Goal: Answer question/provide support: Share knowledge or assist other users

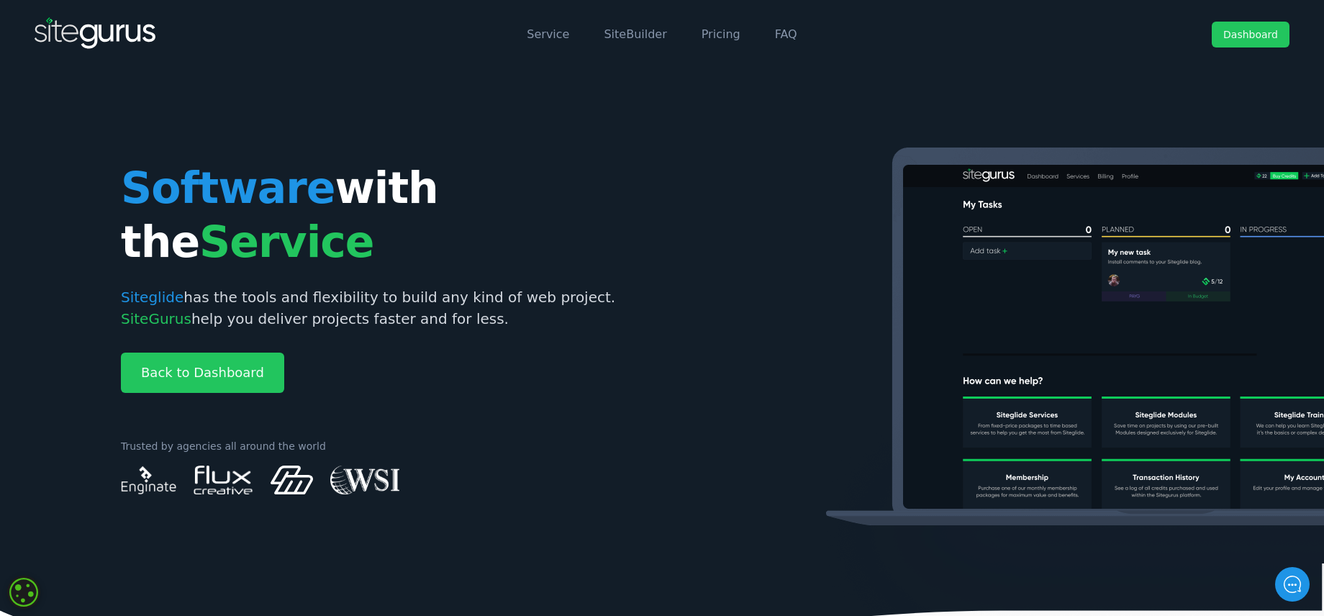
click at [1233, 32] on link "Dashboard" at bounding box center [1251, 35] width 78 height 26
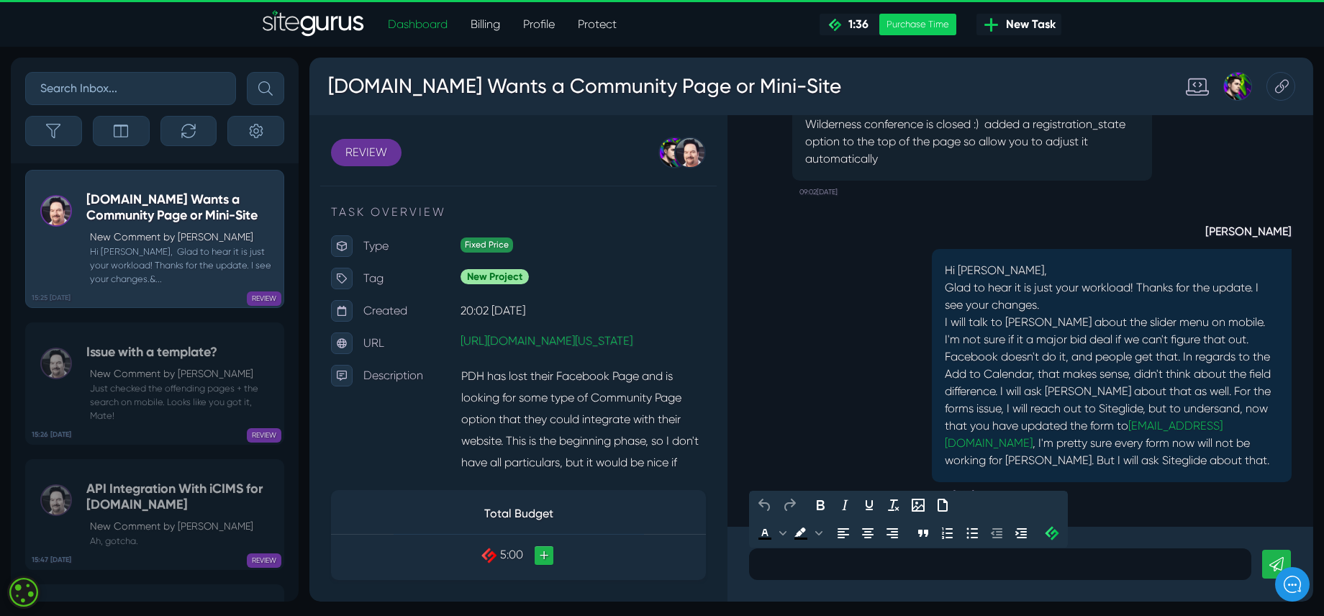
click at [784, 561] on p at bounding box center [1000, 564] width 481 height 17
click at [921, 504] on icon "Insert/edit image" at bounding box center [918, 504] width 17 height 17
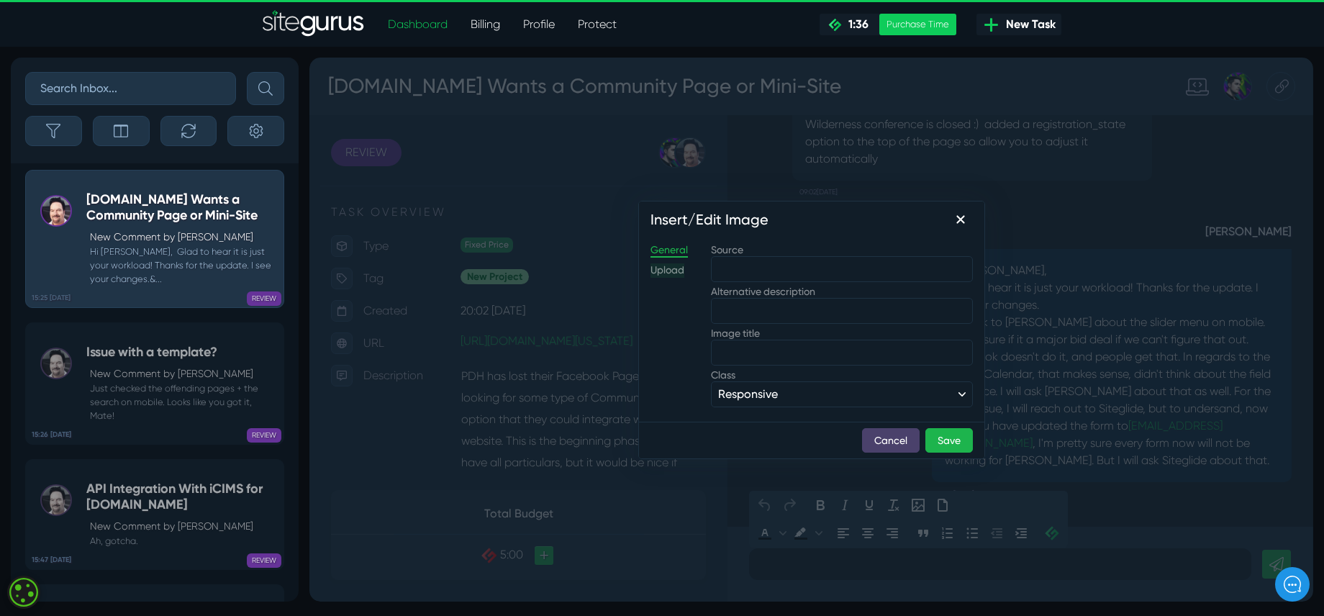
click at [684, 271] on div "Upload" at bounding box center [667, 270] width 34 height 14
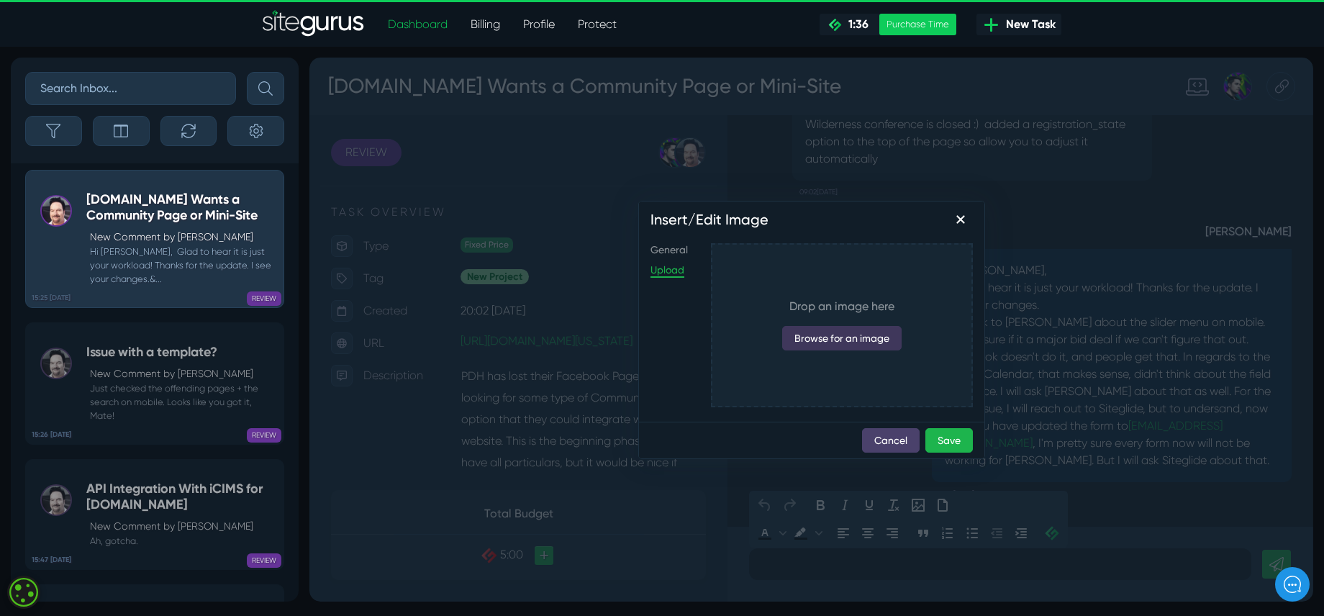
click at [842, 341] on button "Browse for an image" at bounding box center [841, 338] width 119 height 24
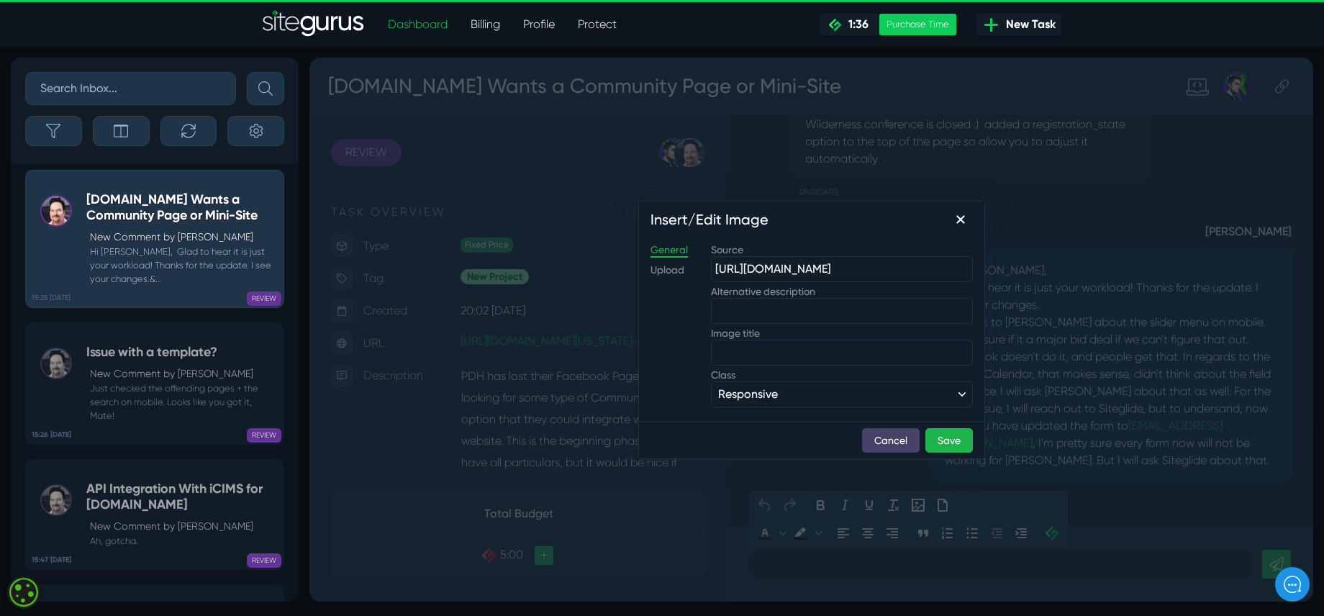
scroll to position [0, 304]
click at [880, 440] on button "Cancel" at bounding box center [891, 440] width 58 height 24
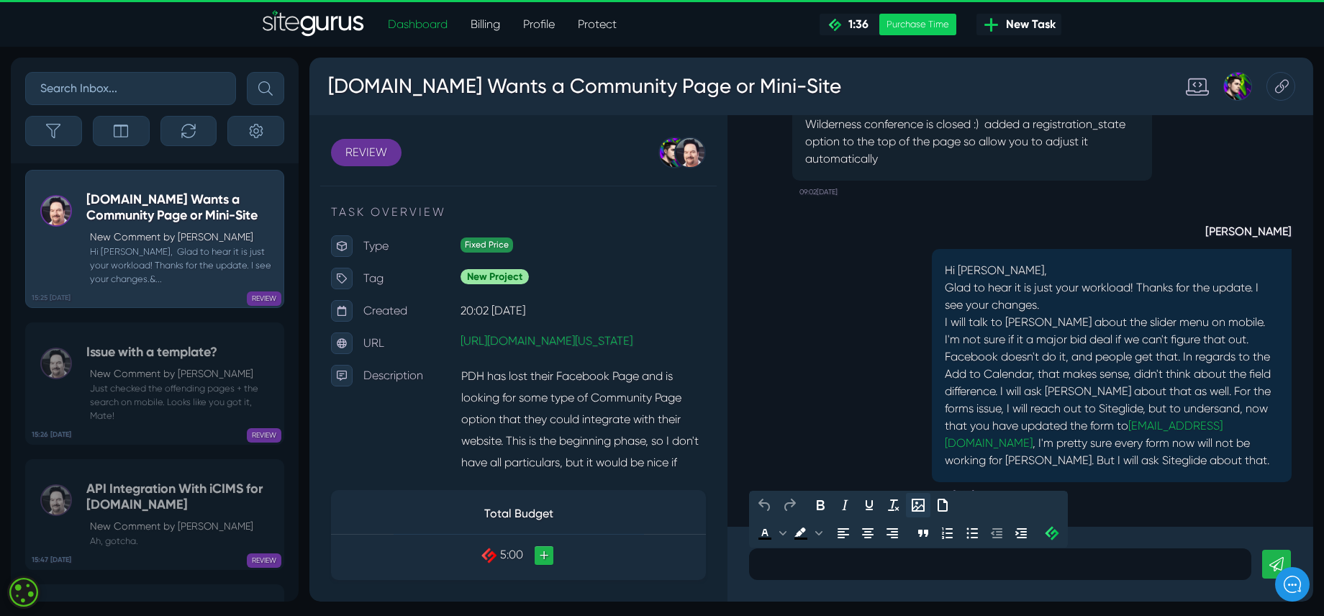
click at [922, 509] on icon "Insert/edit image" at bounding box center [918, 504] width 17 height 17
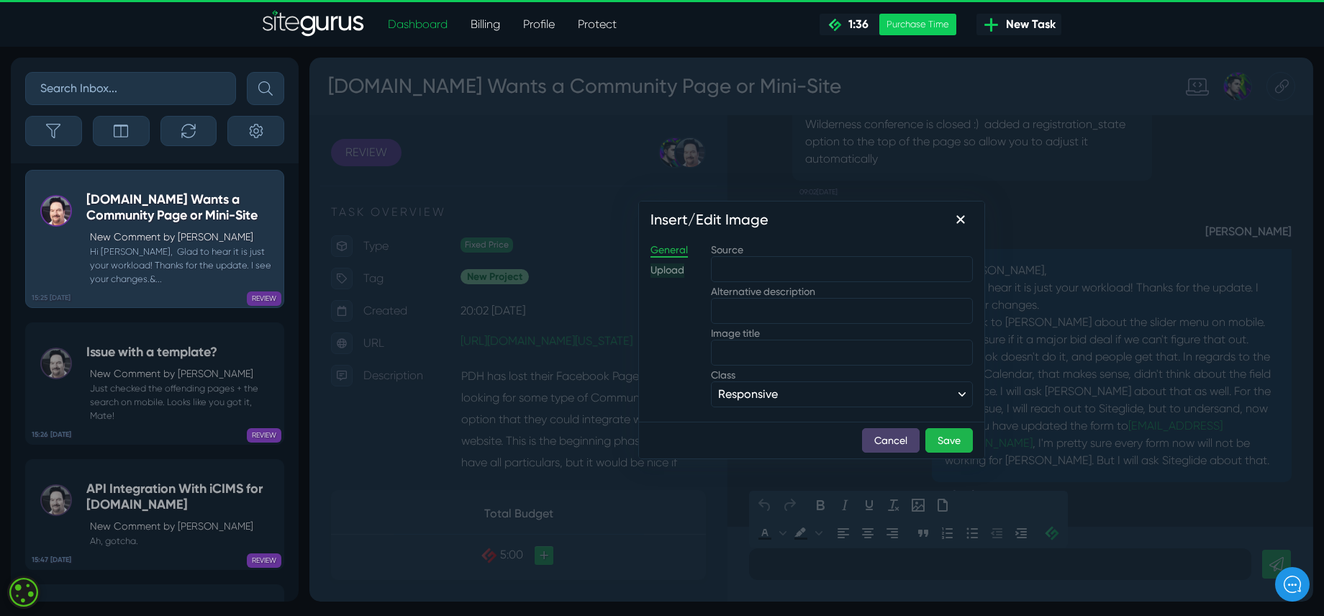
click at [658, 271] on div "Upload" at bounding box center [667, 270] width 34 height 14
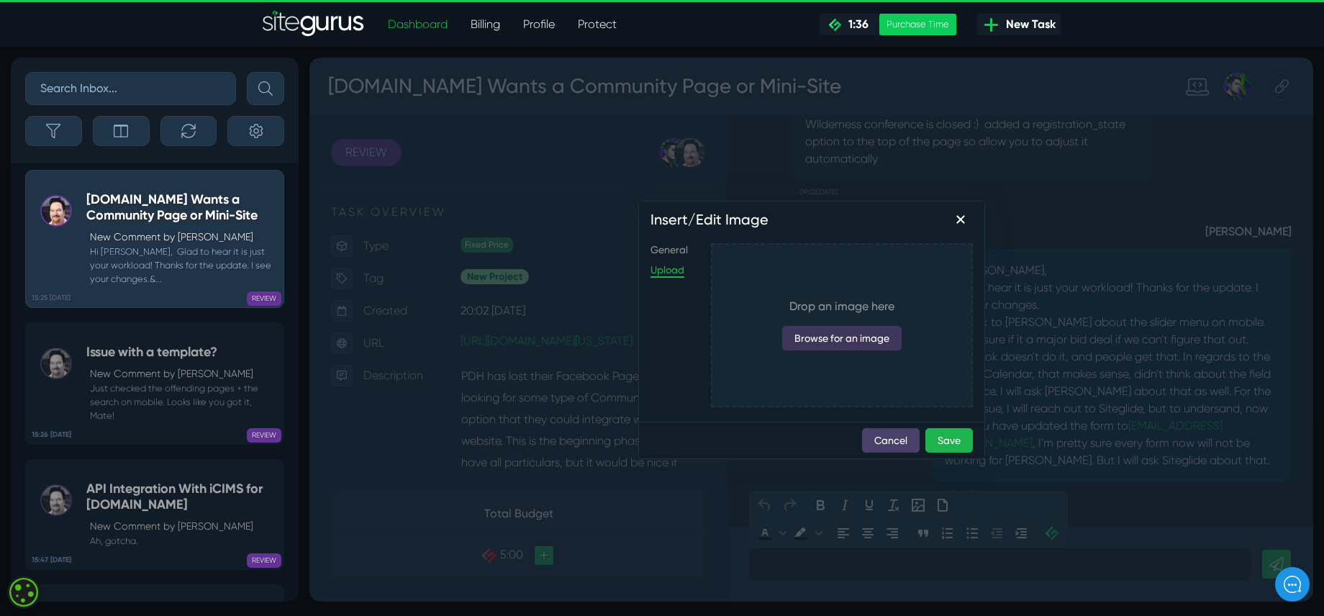
click at [808, 337] on button "Browse for an image" at bounding box center [841, 338] width 119 height 24
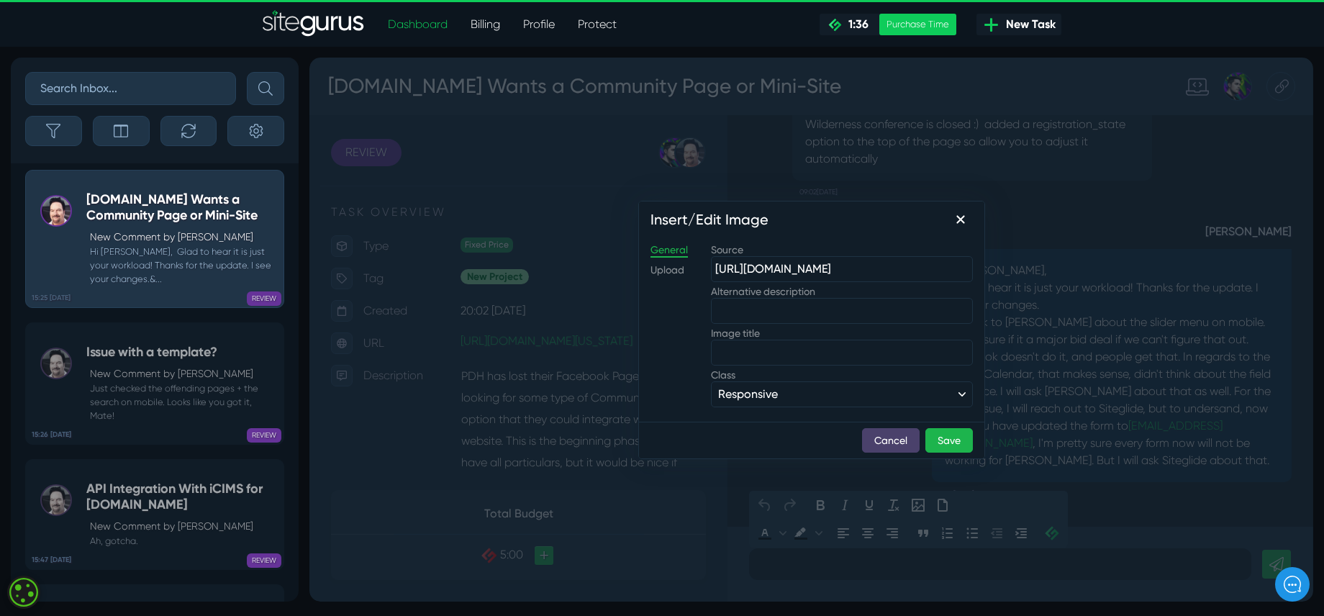
scroll to position [0, 304]
click at [943, 448] on button "Save" at bounding box center [948, 440] width 47 height 24
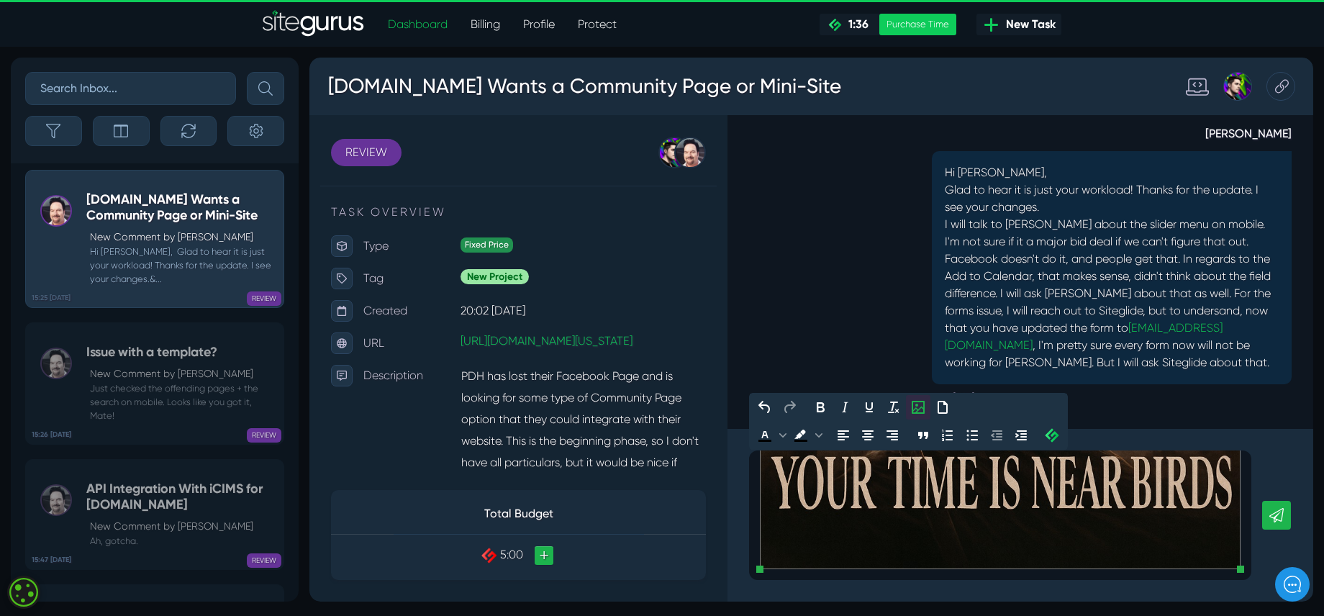
scroll to position [373, 0]
click at [790, 574] on div "﻿" at bounding box center [1000, 515] width 502 height 130
click at [1079, 574] on div "﻿" at bounding box center [1000, 515] width 502 height 130
click at [1243, 542] on div "﻿" at bounding box center [1000, 515] width 502 height 130
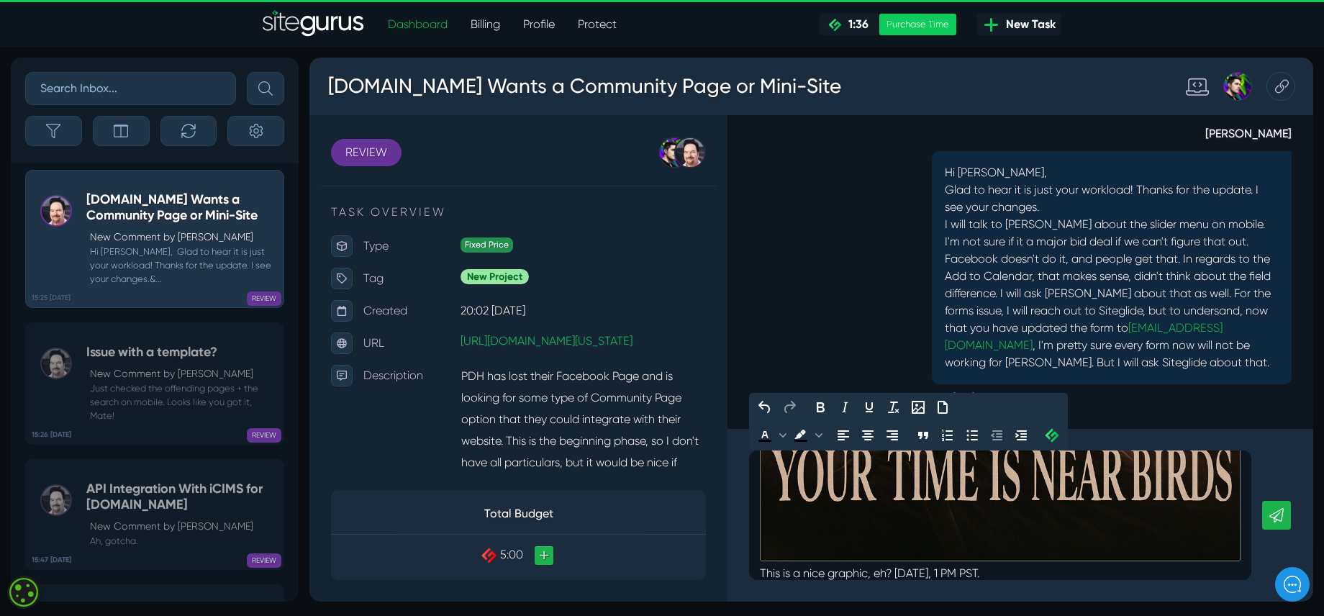
click at [1279, 523] on link at bounding box center [1276, 515] width 29 height 29
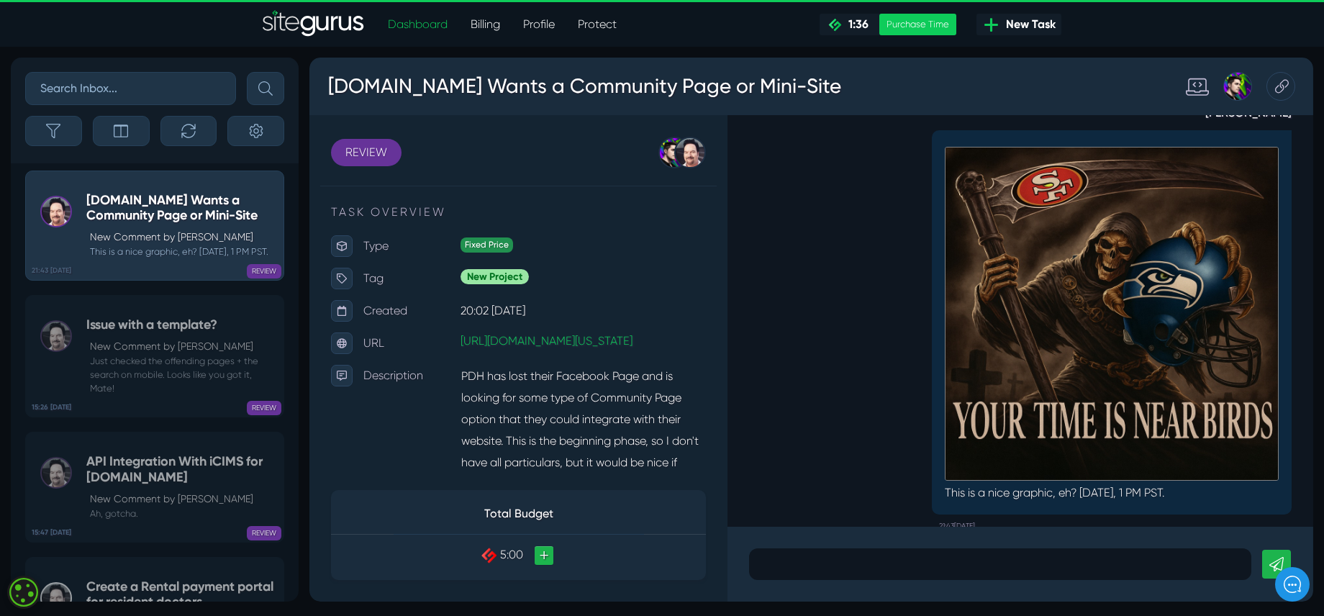
scroll to position [0, 0]
